Goal: Transaction & Acquisition: Purchase product/service

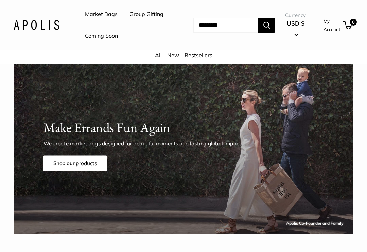
click at [87, 171] on link "Shop our products" at bounding box center [75, 163] width 63 height 16
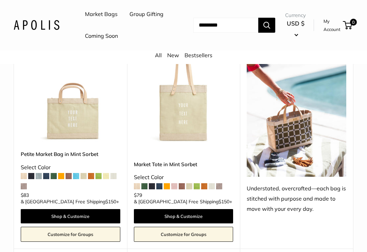
scroll to position [556, 0]
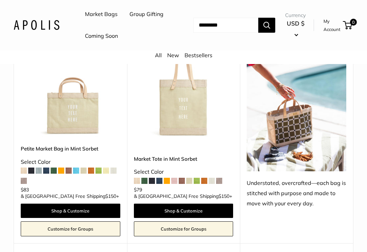
click at [23, 172] on span at bounding box center [24, 171] width 6 height 6
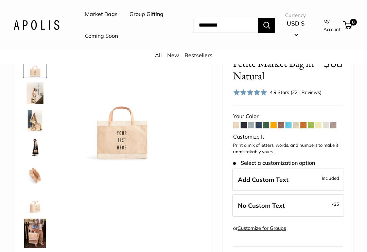
scroll to position [37, 0]
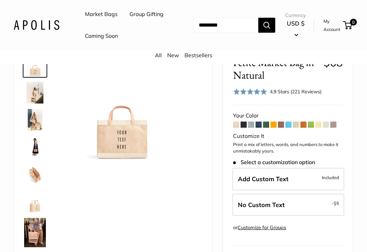
click at [278, 183] on span "Add Custom Text" at bounding box center [263, 179] width 51 height 8
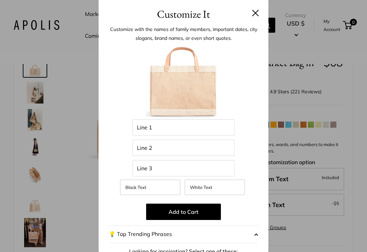
click at [252, 13] on button at bounding box center [255, 13] width 7 height 7
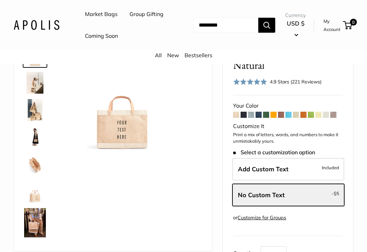
scroll to position [47, 0]
